Goal: Browse casually: Explore the website without a specific task or goal

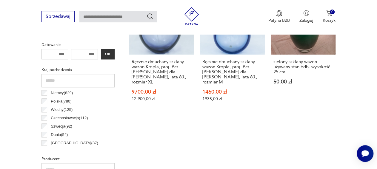
scroll to position [288, 0]
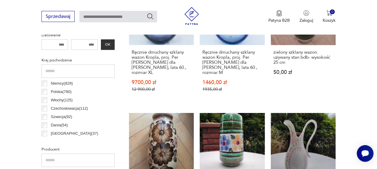
click at [56, 91] on p "Polska ( 780 )" at bounding box center [61, 92] width 21 height 7
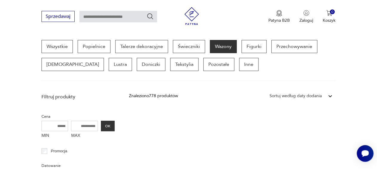
scroll to position [126, 0]
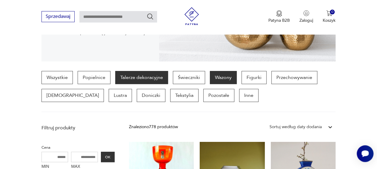
click at [129, 76] on p "Talerze dekoracyjne" at bounding box center [141, 77] width 53 height 13
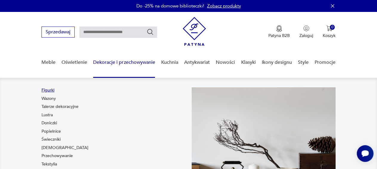
click at [51, 90] on link "Figurki" at bounding box center [47, 90] width 13 height 6
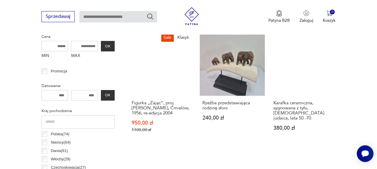
scroll to position [282, 0]
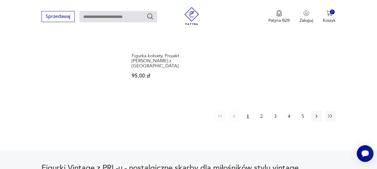
scroll to position [902, 0]
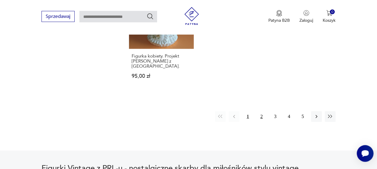
click at [261, 111] on button "2" at bounding box center [261, 116] width 11 height 11
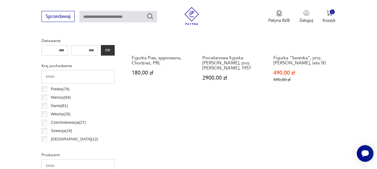
scroll to position [158, 0]
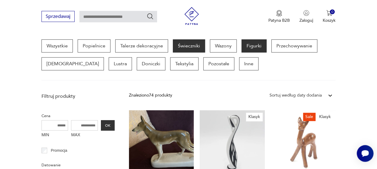
click at [186, 44] on p "Świeczniki" at bounding box center [189, 45] width 32 height 13
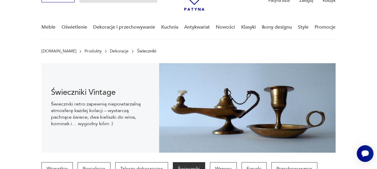
scroll to position [3, 0]
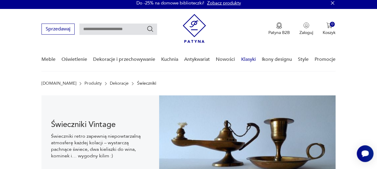
click at [252, 58] on link "Klasyki" at bounding box center [248, 59] width 15 height 23
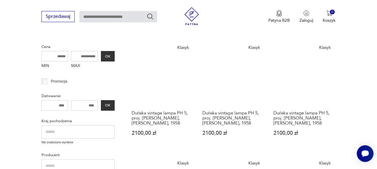
scroll to position [108, 0]
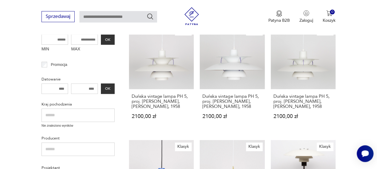
click at [66, 113] on input "text" at bounding box center [77, 115] width 73 height 13
type input "*"
type input "******"
click at [152, 15] on icon "Szukaj" at bounding box center [149, 16] width 7 height 7
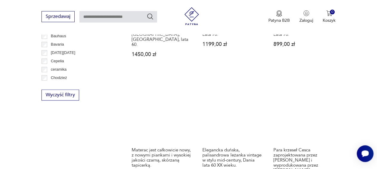
scroll to position [387, 0]
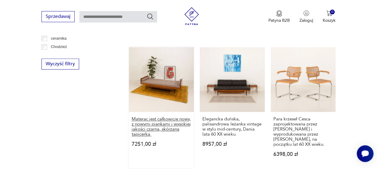
click at [149, 117] on h3 "Materac jest całkowicie nowy, z nowymi piankami i wysokiej jakości czarną, skór…" at bounding box center [160, 127] width 59 height 20
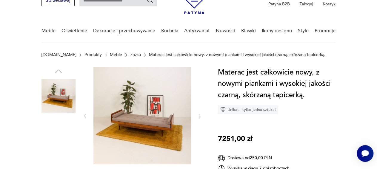
scroll to position [31, 0]
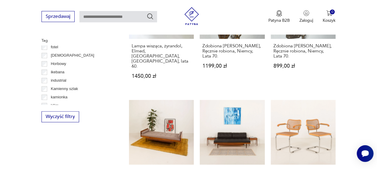
scroll to position [298, 0]
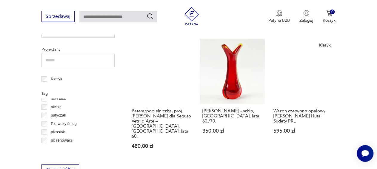
scroll to position [286, 0]
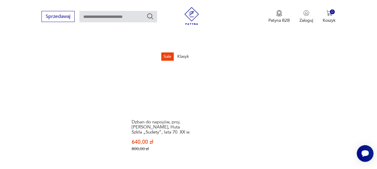
scroll to position [786, 0]
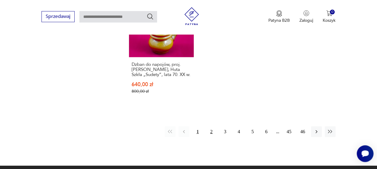
click at [211, 126] on button "2" at bounding box center [211, 131] width 11 height 11
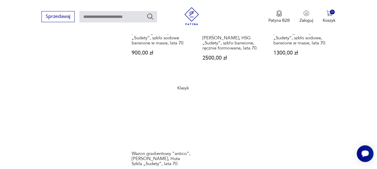
scroll to position [848, 0]
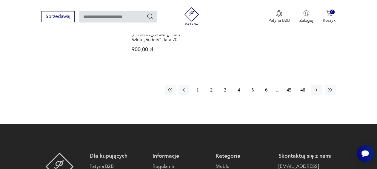
click at [227, 84] on button "3" at bounding box center [224, 89] width 11 height 11
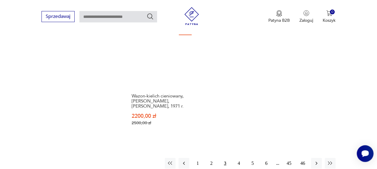
scroll to position [785, 0]
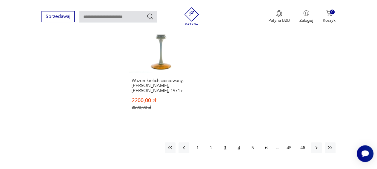
click at [239, 142] on button "4" at bounding box center [238, 147] width 11 height 11
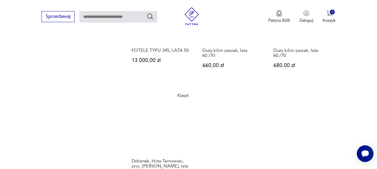
scroll to position [662, 0]
